Goal: Task Accomplishment & Management: Manage account settings

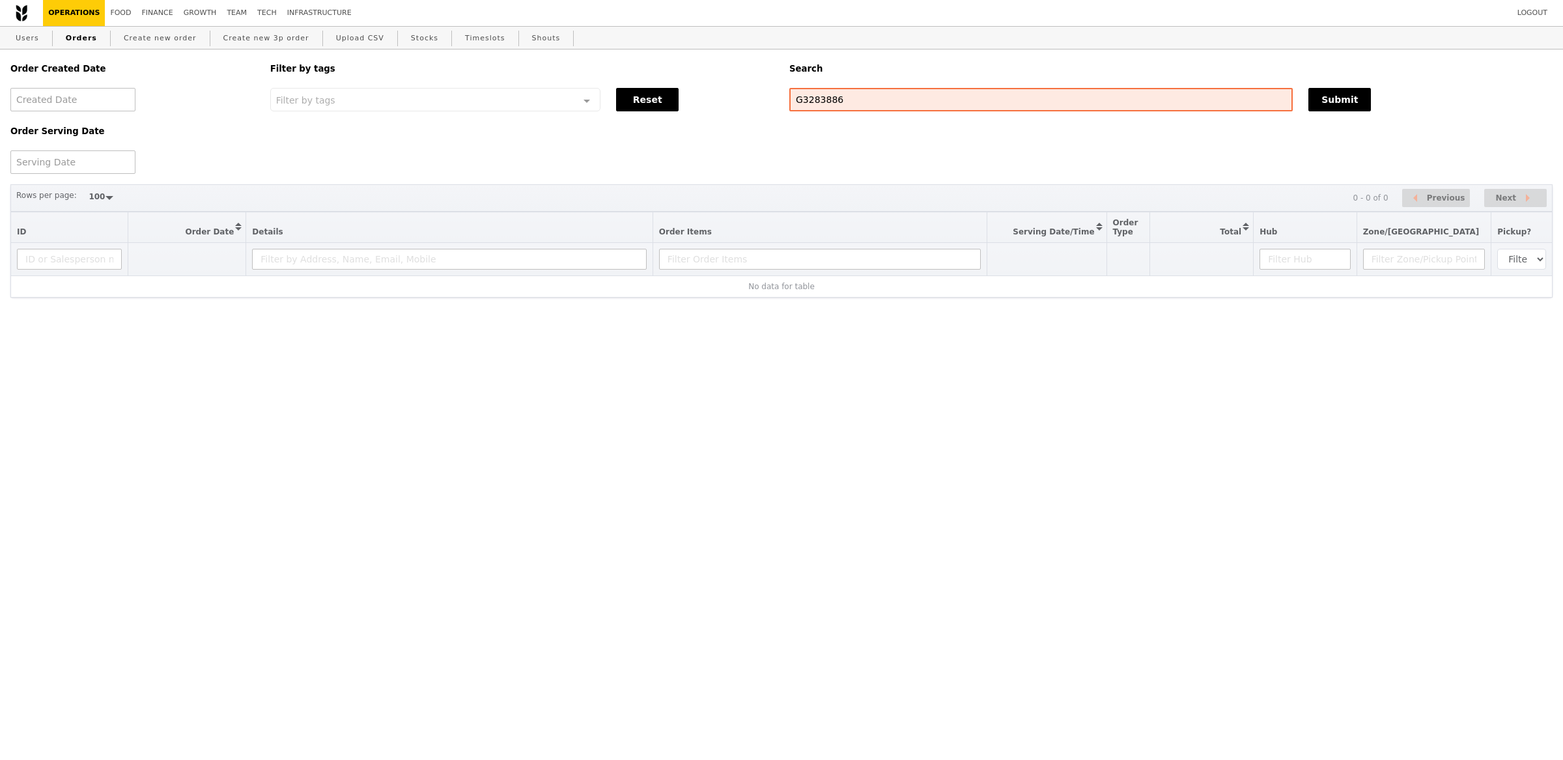
select select "100"
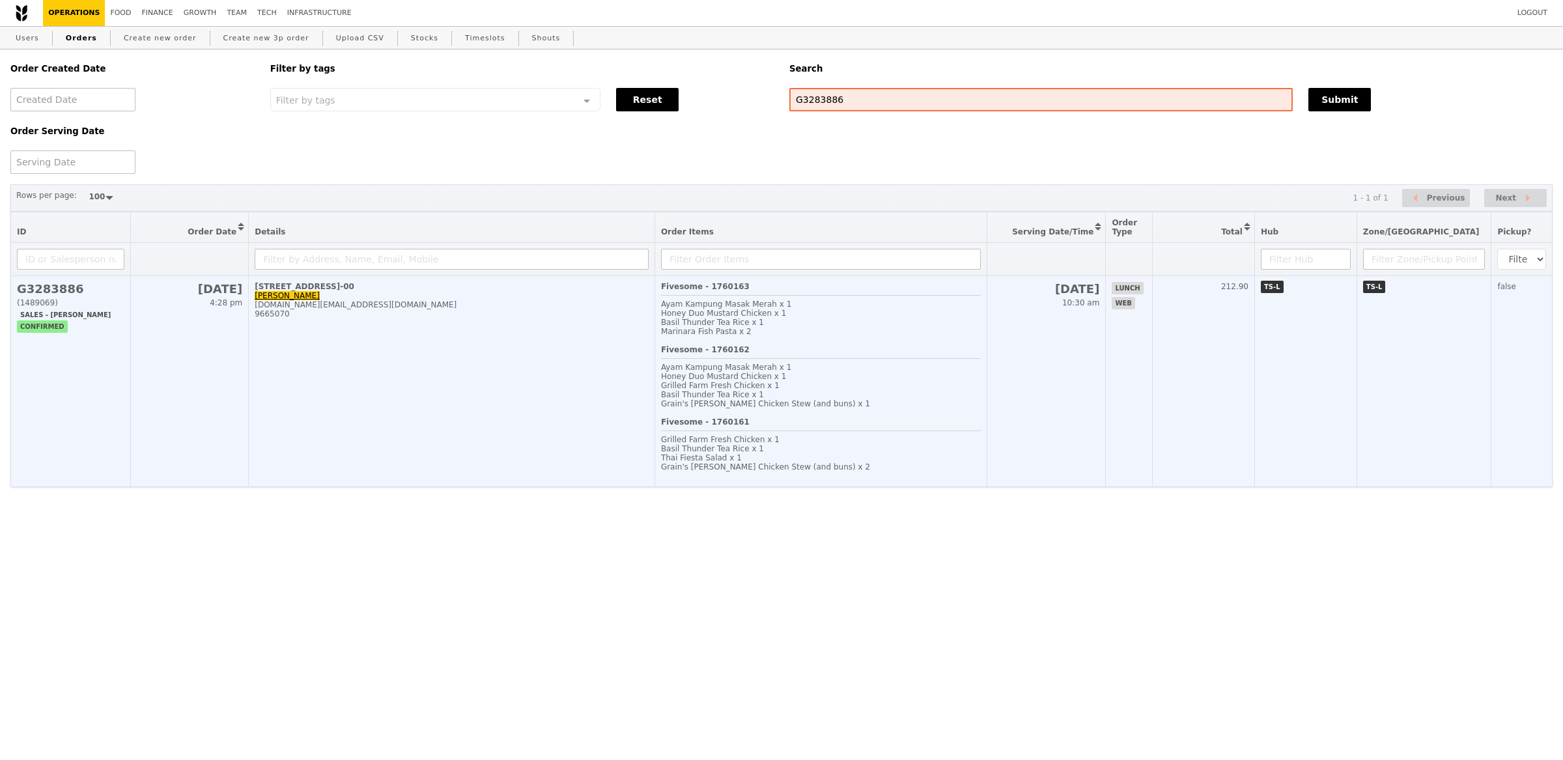
click at [487, 348] on td "1 Raffles Quay, #28-00 Iris Hu iris.hu@lseg.com 9665070" at bounding box center [452, 381] width 406 height 211
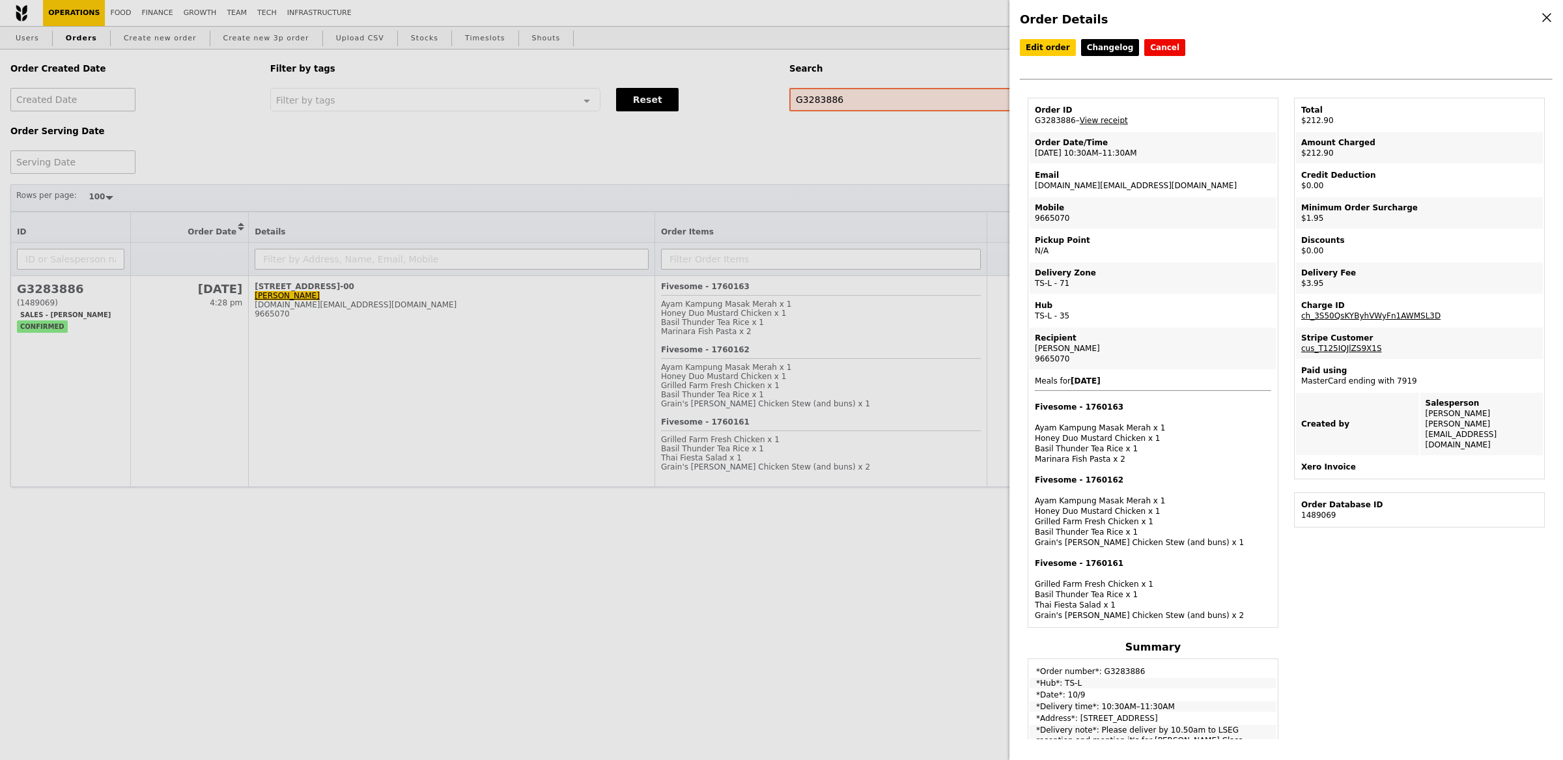
click at [1113, 126] on td "Order ID G3283886 – View receipt" at bounding box center [1152, 115] width 247 height 31
click at [1114, 121] on link "View receipt" at bounding box center [1103, 120] width 48 height 9
click at [1341, 346] on link "cus_T125IQJlZS9X1S" at bounding box center [1341, 348] width 81 height 9
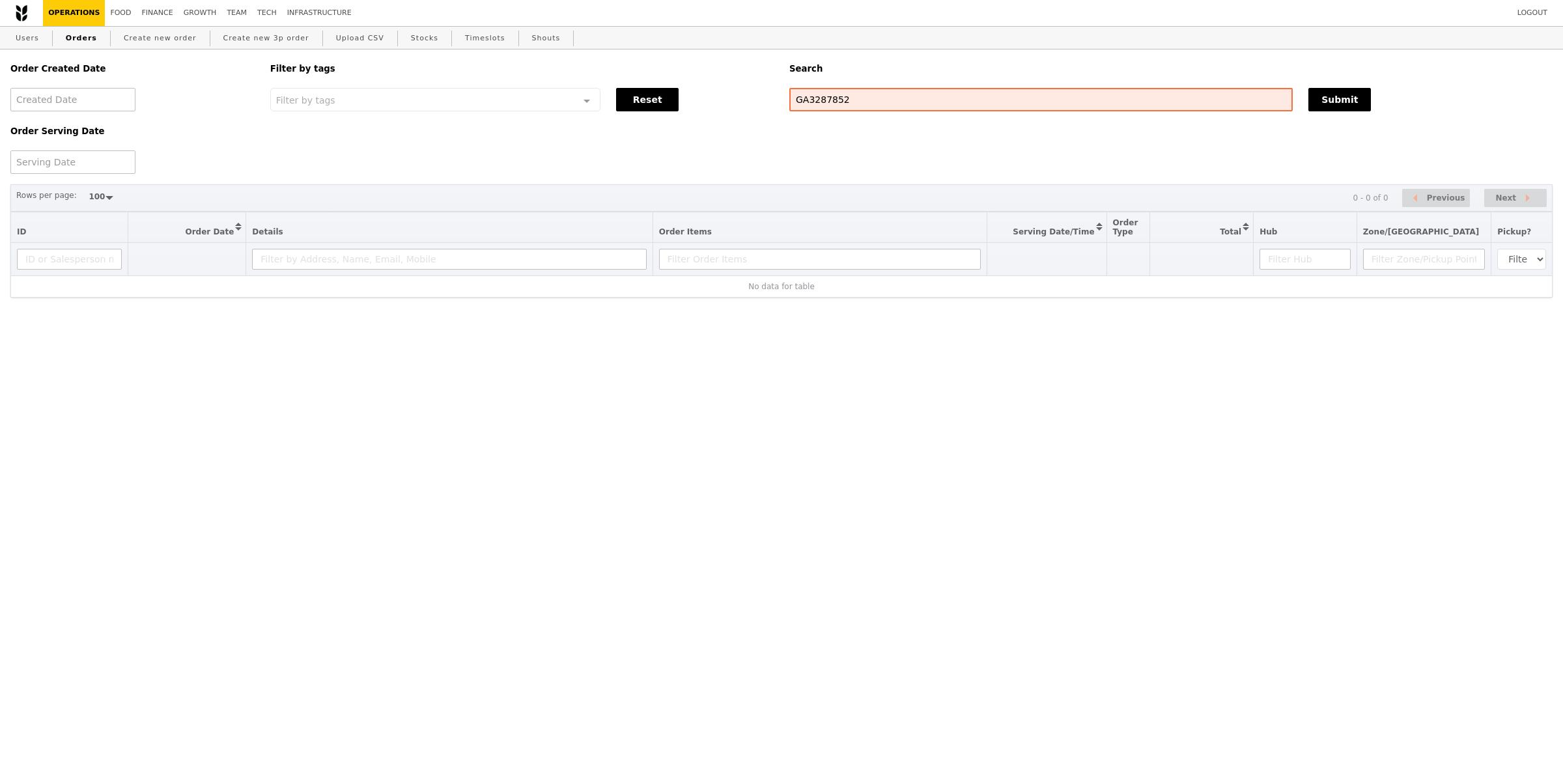
select select "100"
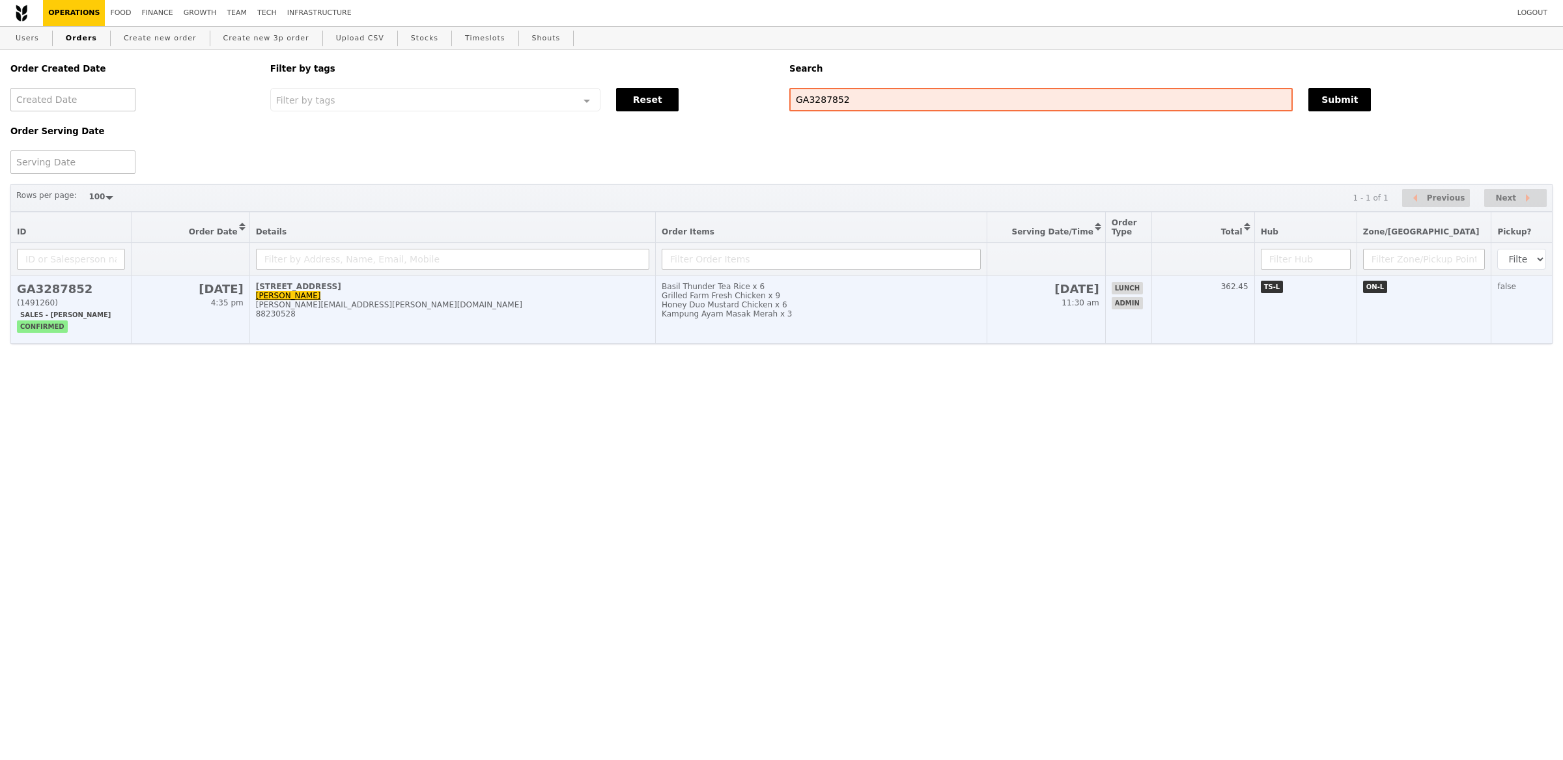
click at [333, 300] on div "maria.raymundo@bwenergy.no" at bounding box center [452, 304] width 393 height 9
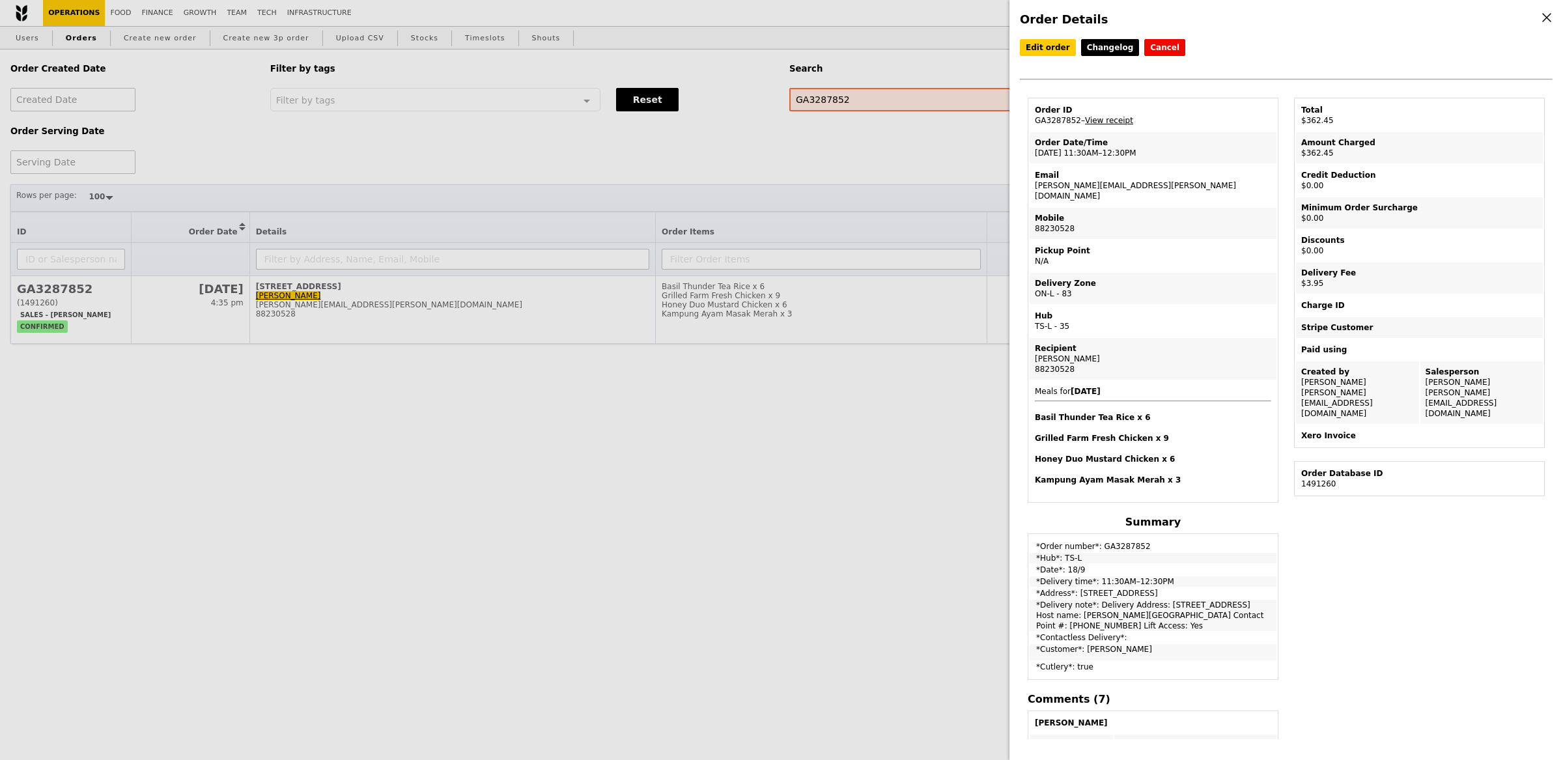
click at [1115, 119] on link "View receipt" at bounding box center [1109, 120] width 48 height 9
click at [0, 0] on div "Order Details Edit order Changelog Cancel Order ID GA3287852 – View receipt Ord…" at bounding box center [781, 380] width 1563 height 760
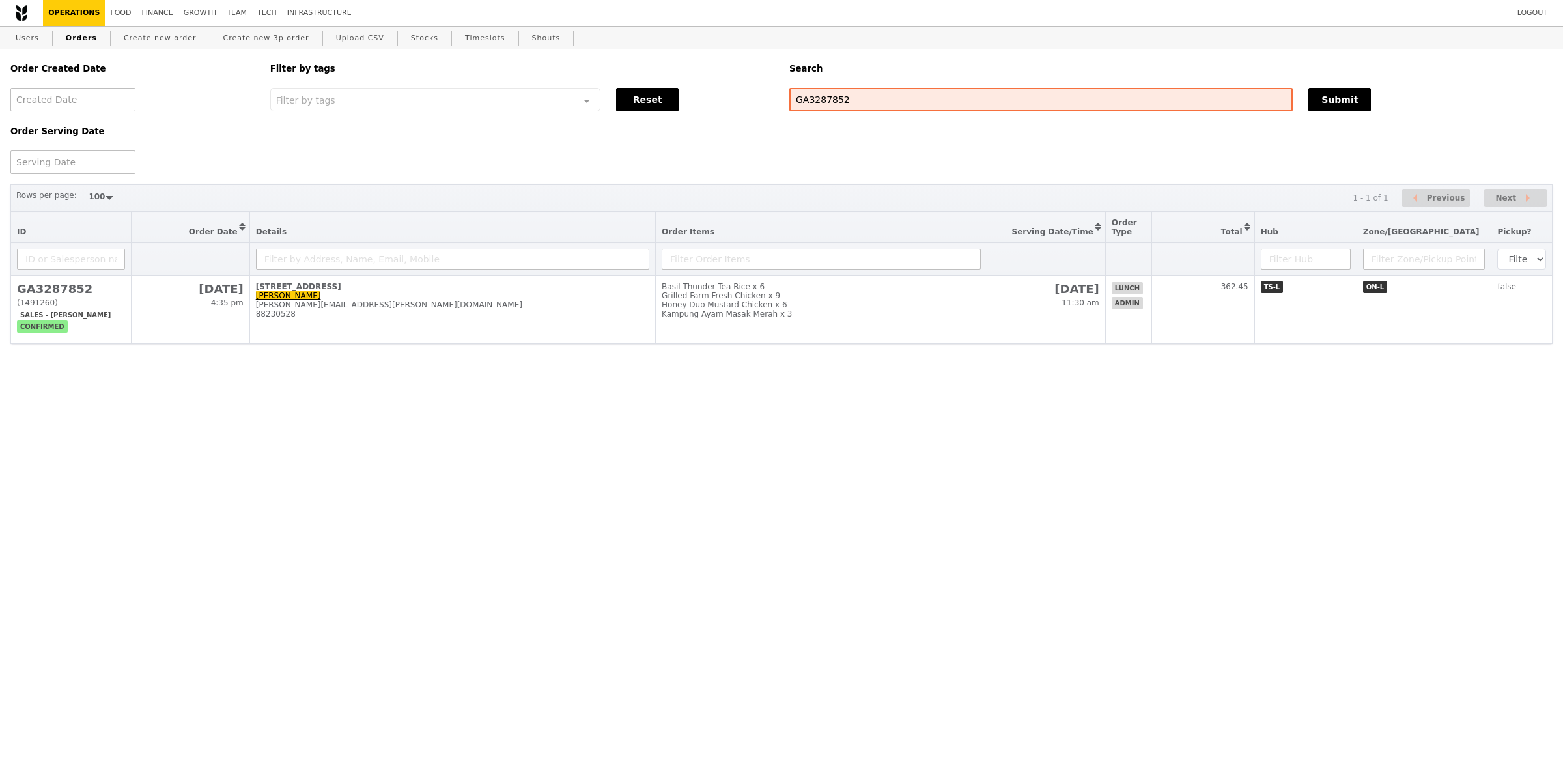
click at [678, 273] on th at bounding box center [821, 259] width 331 height 33
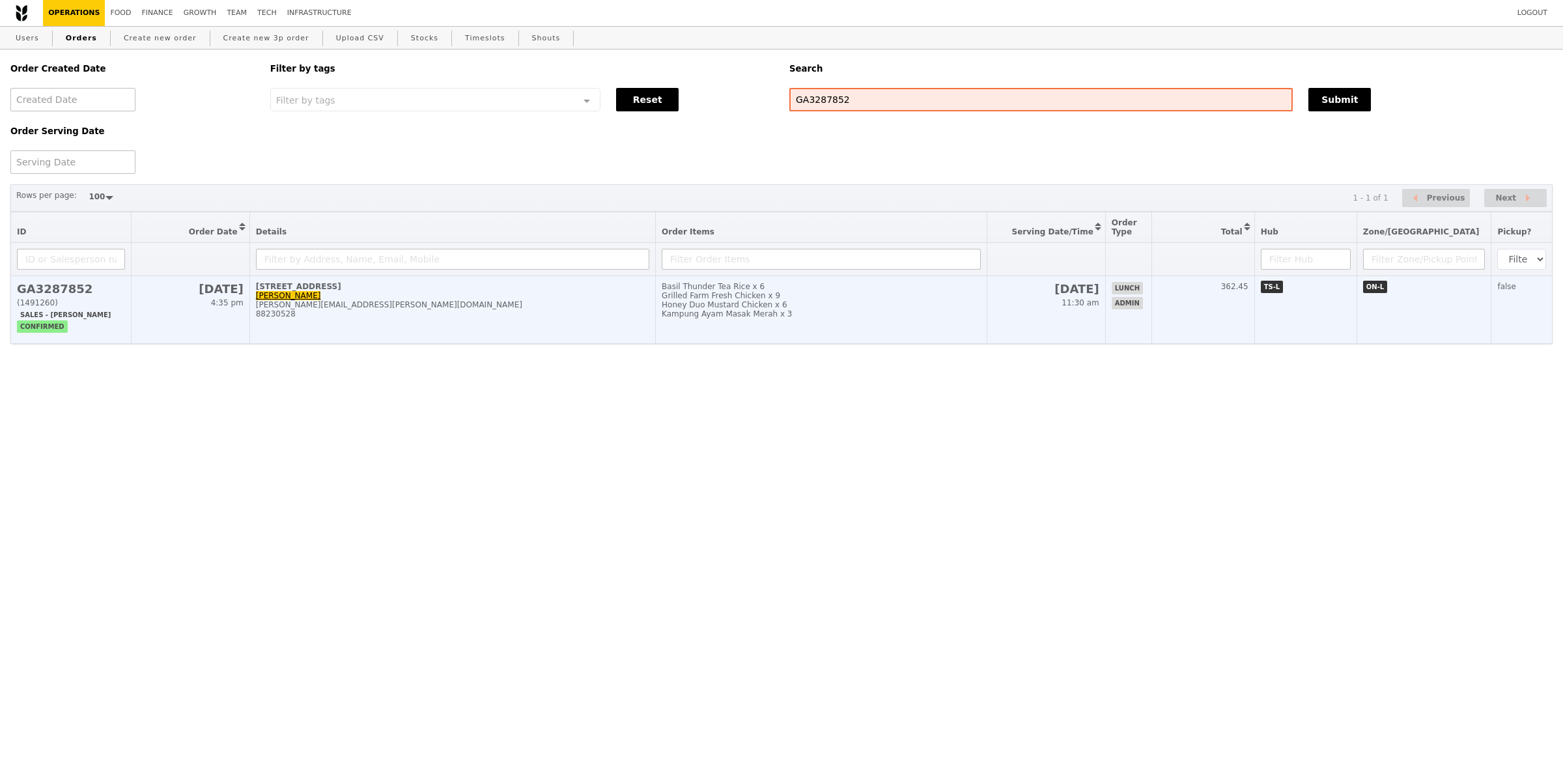
click at [655, 292] on td "30 Pasir Panjang Road, #-15-32 Maria Raymundo maria.raymundo@bwenergy.no 882305…" at bounding box center [452, 310] width 406 height 68
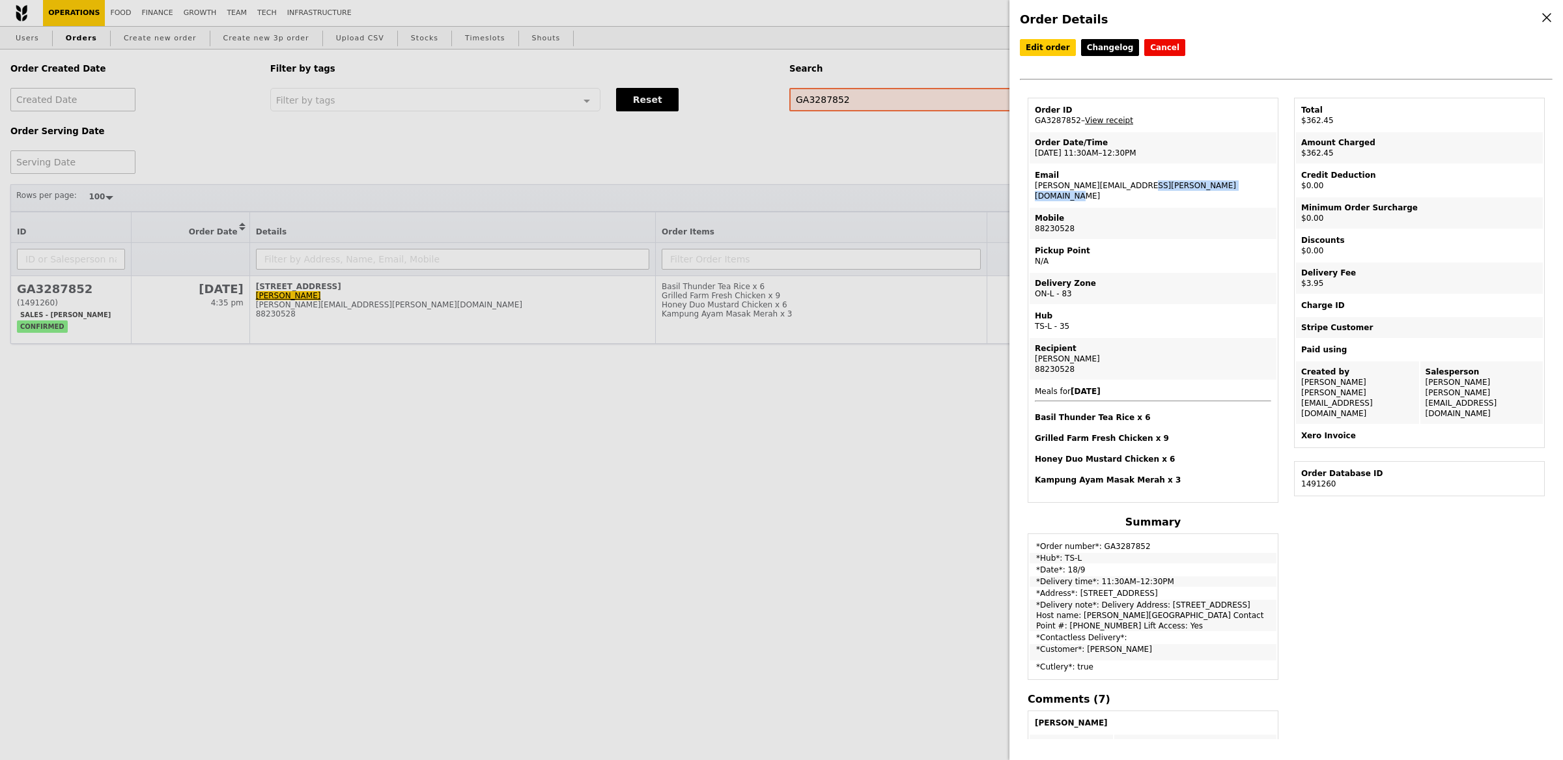
drag, startPoint x: 1165, startPoint y: 185, endPoint x: 1031, endPoint y: 189, distance: 134.2
click at [1031, 189] on td "Email maria.raymundo@bwenergy.no" at bounding box center [1152, 186] width 247 height 42
copy td "maria.raymundo@bwenergy.no"
drag, startPoint x: 351, startPoint y: 99, endPoint x: 294, endPoint y: 40, distance: 82.0
click at [351, 98] on div "Order Details Edit order Changelog Cancel Order ID GA3287852 – View receipt Ord…" at bounding box center [781, 380] width 1563 height 760
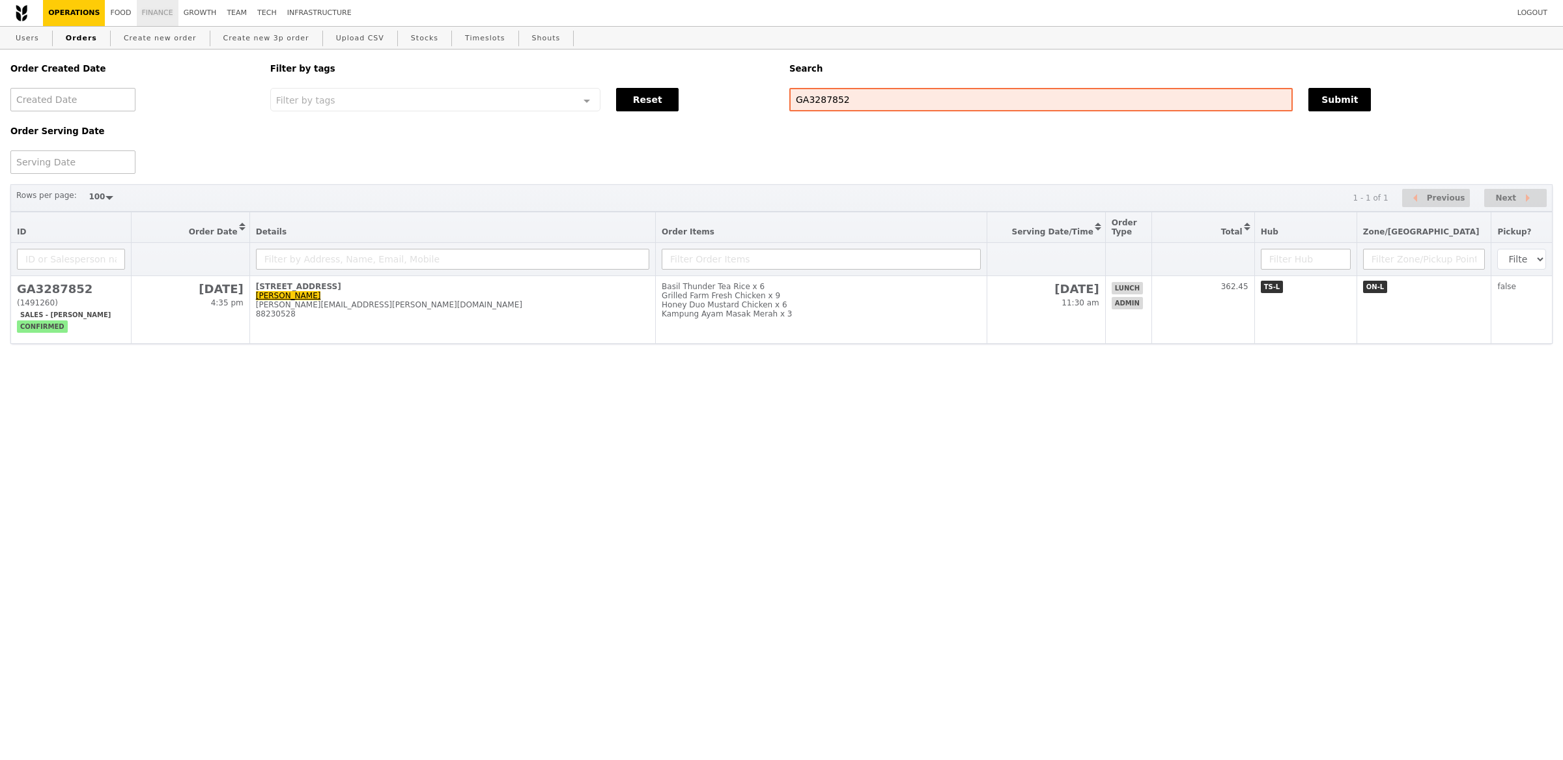
click at [148, 17] on link "Finance" at bounding box center [158, 13] width 42 height 26
select select "100"
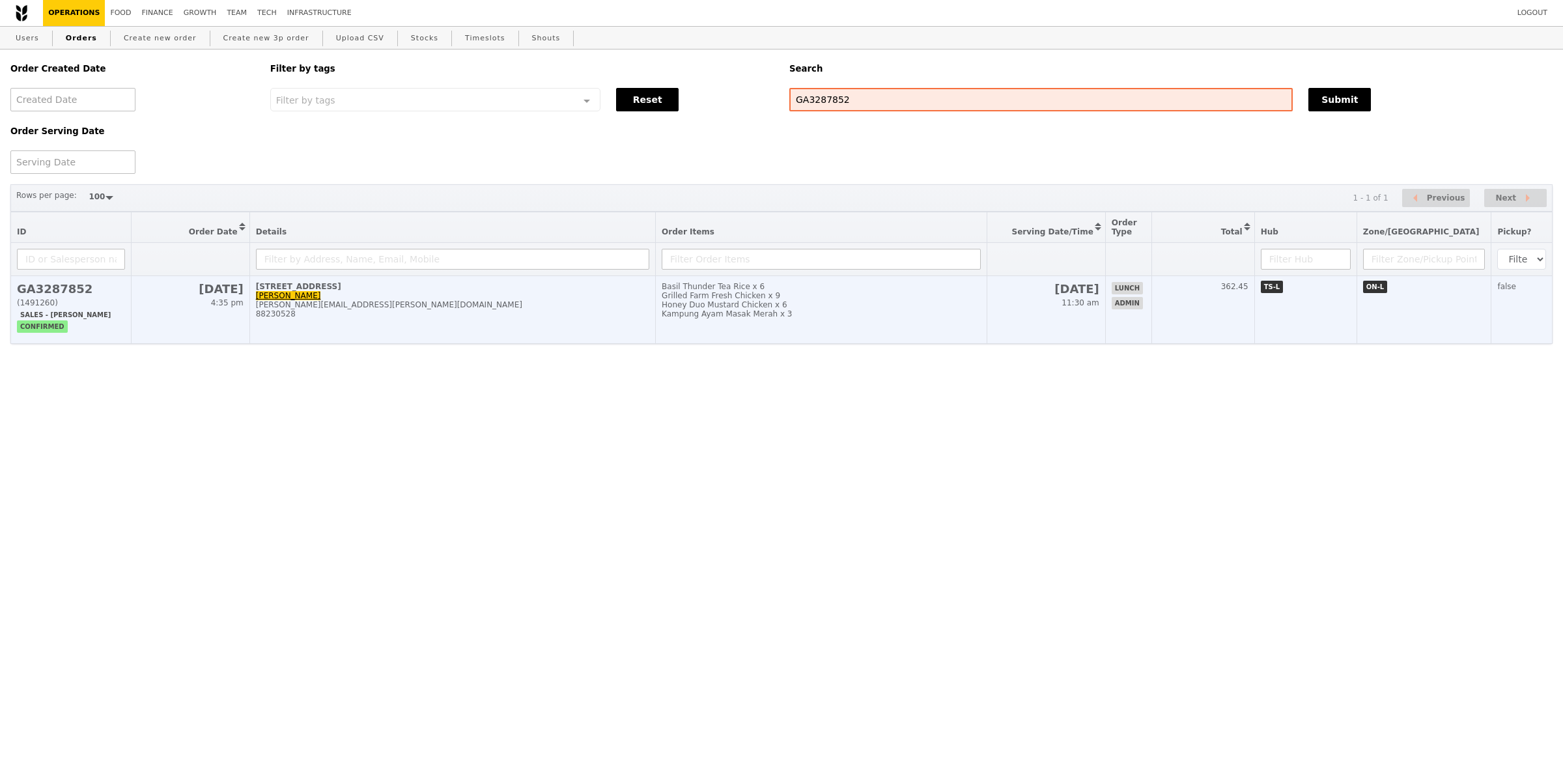
click at [734, 317] on div "Kampung Ayam Masak Merah x 3" at bounding box center [820, 313] width 318 height 9
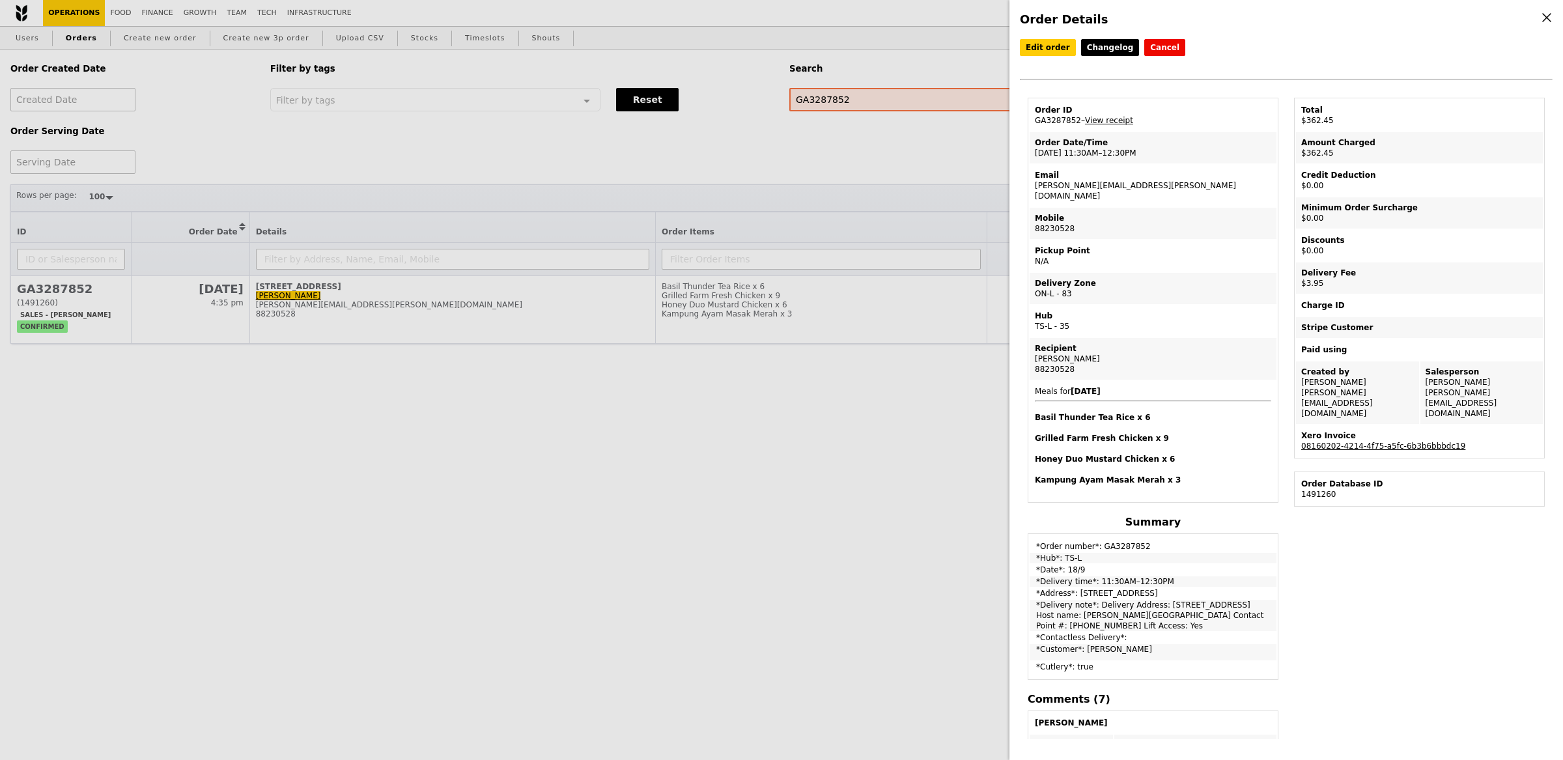
click at [1383, 430] on div "Xero Invoice" at bounding box center [1419, 435] width 236 height 10
click at [1383, 441] on link "08160202-4214-4f75-a5fc-6b3b6bbbdc19" at bounding box center [1383, 445] width 164 height 9
